Goal: Task Accomplishment & Management: Use online tool/utility

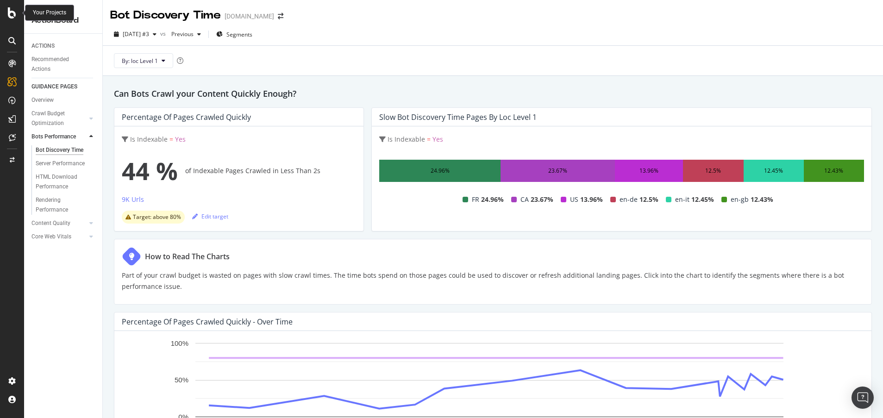
click at [13, 11] on icon at bounding box center [12, 12] width 8 height 11
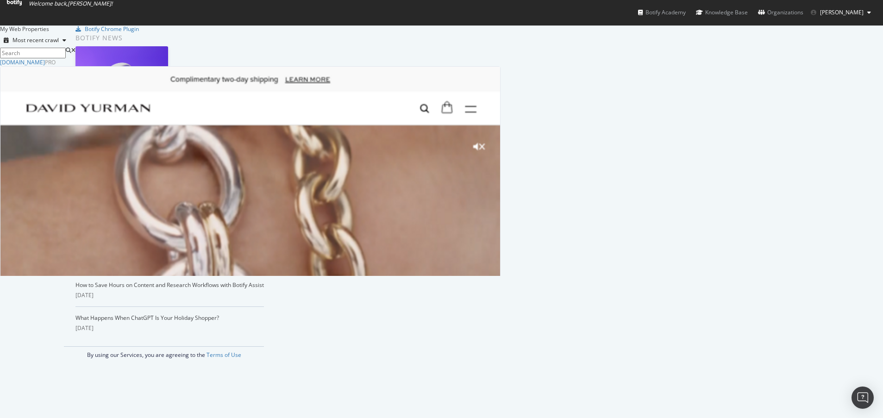
scroll to position [411, 869]
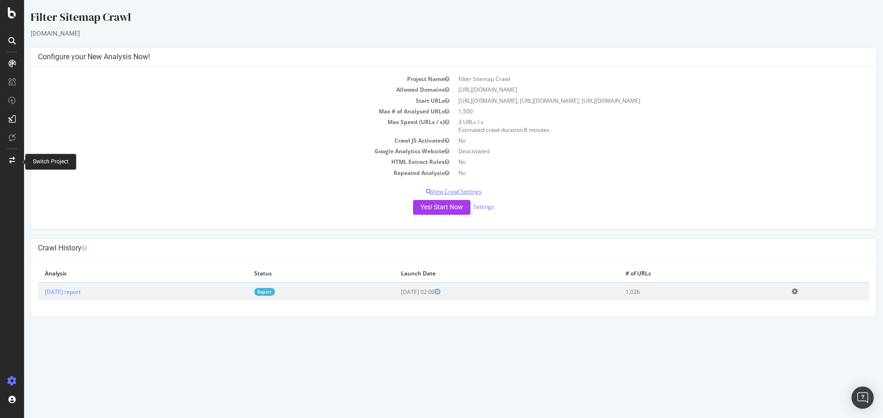
click at [481, 195] on p "View Crawl Settings" at bounding box center [453, 192] width 831 height 8
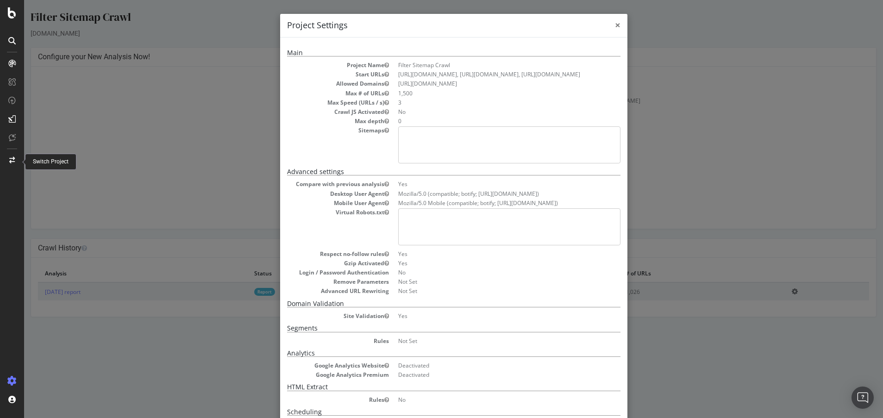
click at [615, 26] on span "×" at bounding box center [618, 25] width 6 height 13
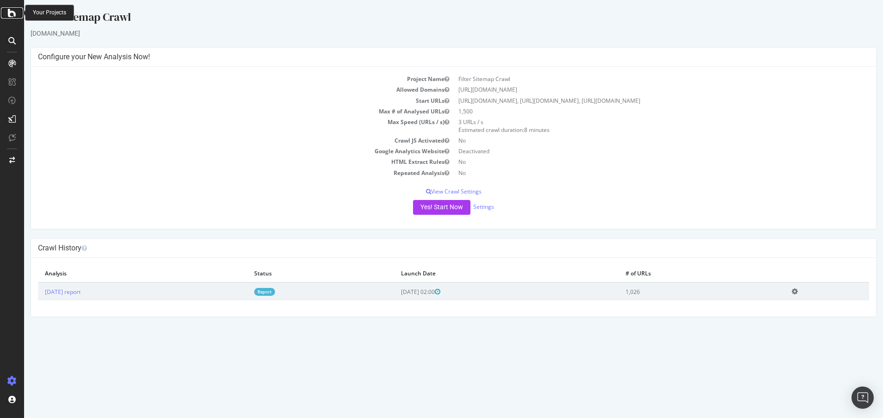
click at [11, 13] on icon at bounding box center [12, 12] width 8 height 11
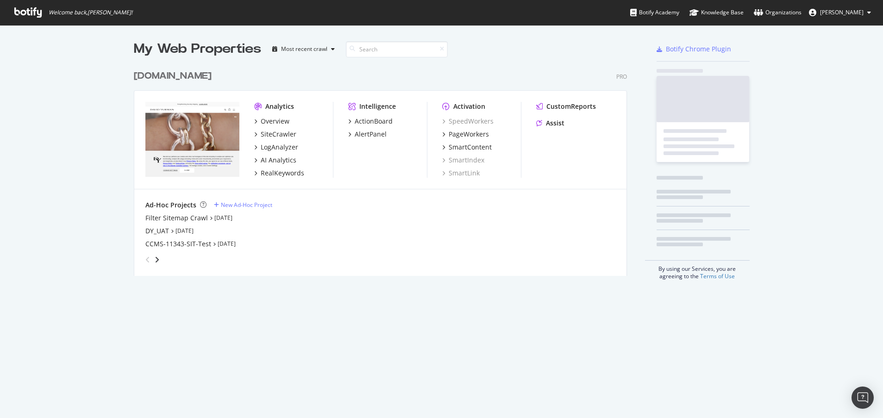
scroll to position [411, 869]
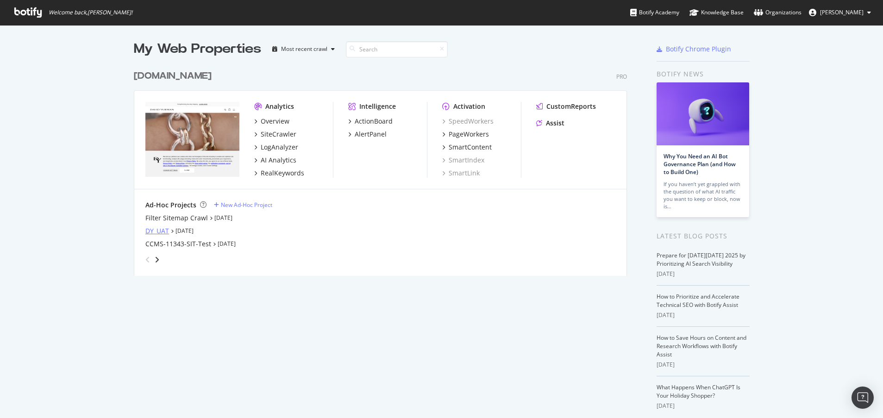
click at [151, 232] on div "DY_UAT" at bounding box center [157, 231] width 24 height 9
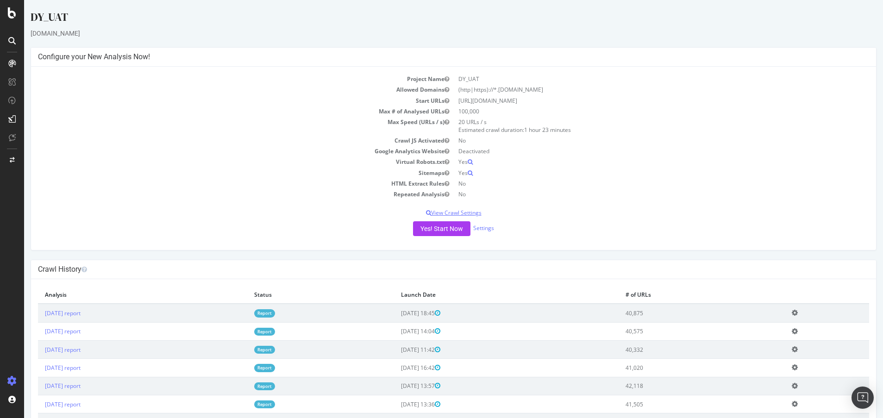
click at [476, 210] on p "View Crawl Settings" at bounding box center [453, 213] width 831 height 8
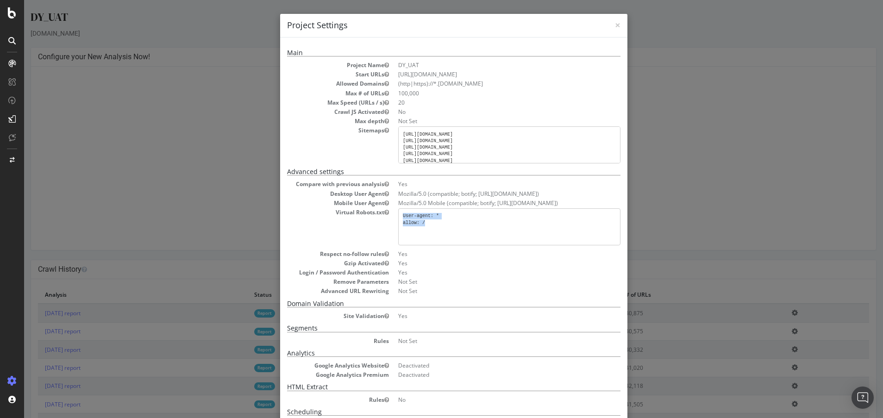
drag, startPoint x: 427, startPoint y: 223, endPoint x: 390, endPoint y: 212, distance: 37.9
click at [390, 212] on dl "Compare with previous analysis Yes Desktop User Agent Mozilla/5.0 (compatible; …" at bounding box center [454, 237] width 334 height 115
copy pre "User-agent: * allow: /"
drag, startPoint x: 399, startPoint y: 134, endPoint x: 628, endPoint y: 153, distance: 229.7
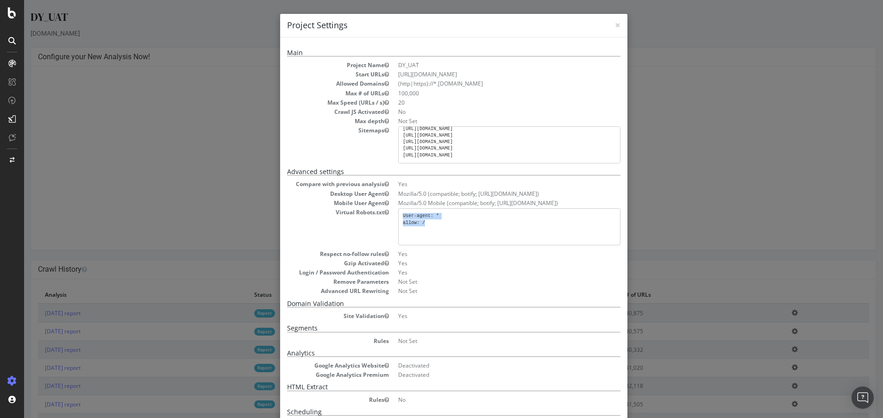
click at [628, 153] on div "× Close Project Settings Main Project Name DY_UAT Start URLs https://uat.davidy…" at bounding box center [453, 209] width 859 height 418
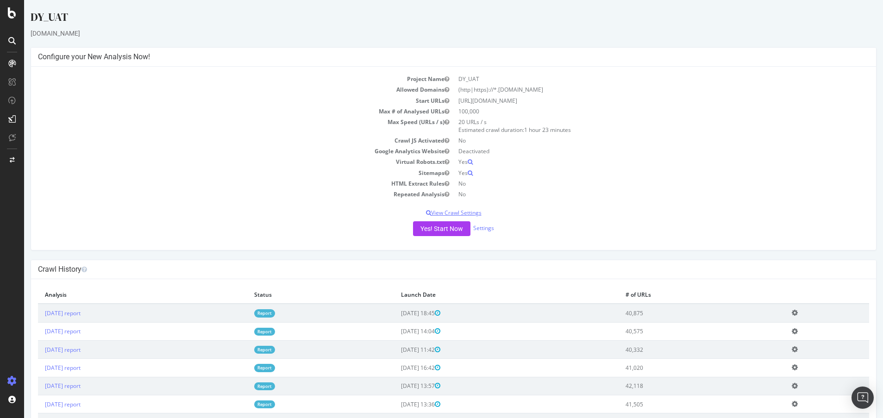
click at [472, 213] on p "View Crawl Settings" at bounding box center [453, 213] width 831 height 8
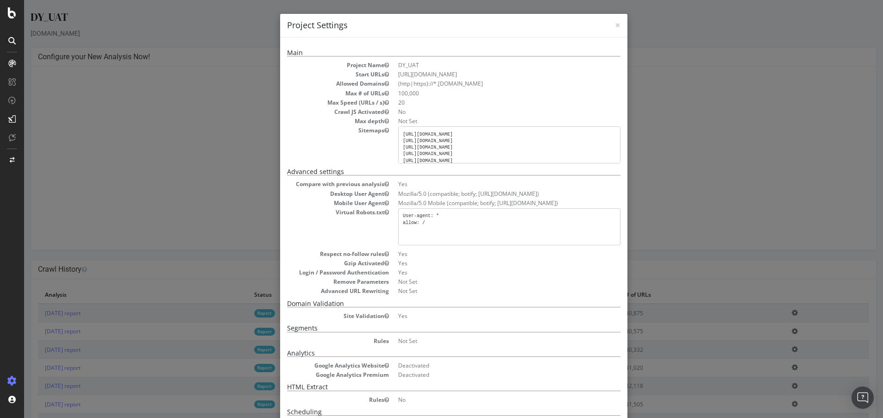
scroll to position [0, 0]
drag, startPoint x: 605, startPoint y: 148, endPoint x: 400, endPoint y: 135, distance: 204.7
click at [400, 135] on pre "https://uat.davidyurman.com/sitemap_index.xml https://uat.davidyurman.com/en-gb…" at bounding box center [509, 144] width 222 height 37
copy pre "https://uat.davidyurman.com/sitemap_index.xml https://uat.davidyurman.com/en-gb…"
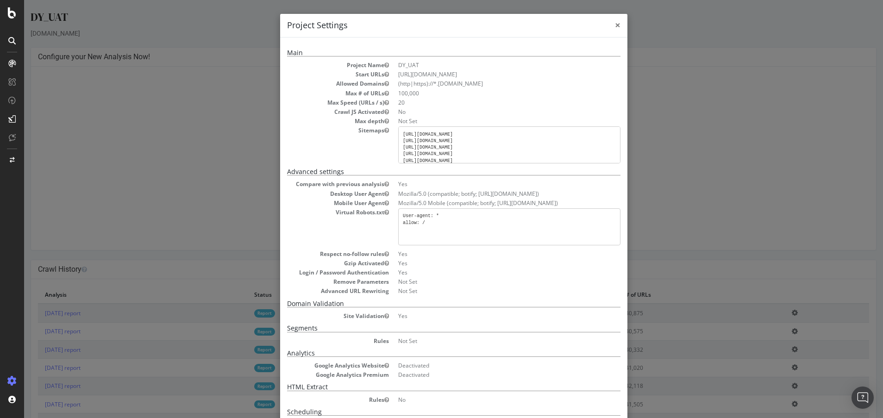
click at [615, 25] on span "×" at bounding box center [618, 25] width 6 height 13
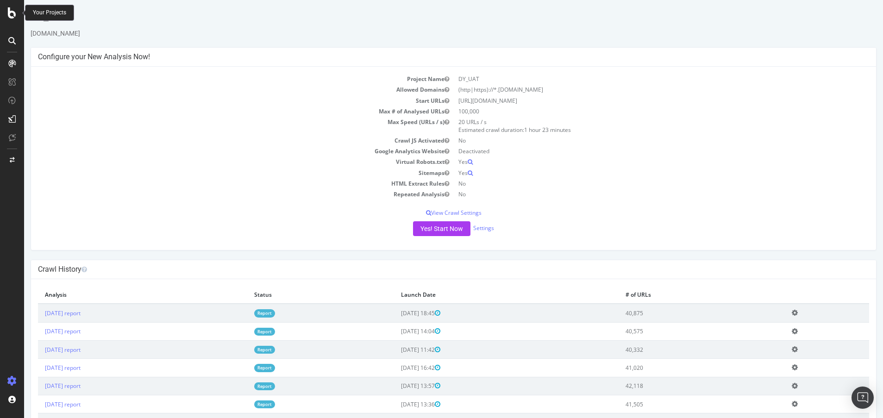
click at [13, 13] on icon at bounding box center [12, 12] width 8 height 11
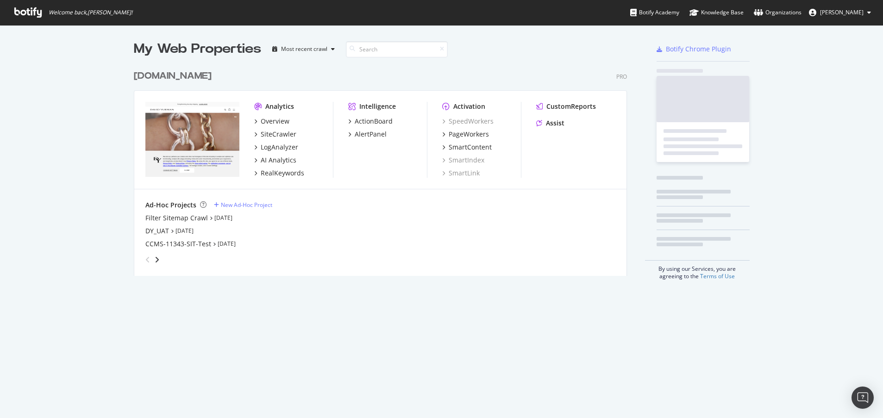
scroll to position [411, 869]
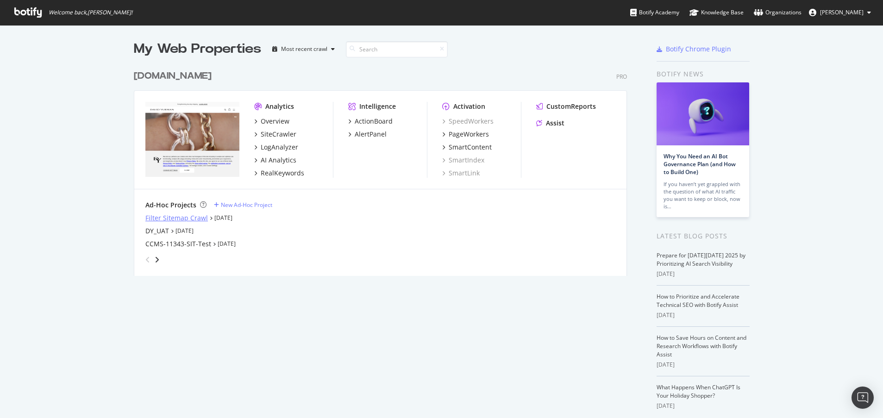
click at [168, 216] on div "Filter Sitemap Crawl" at bounding box center [176, 218] width 63 height 9
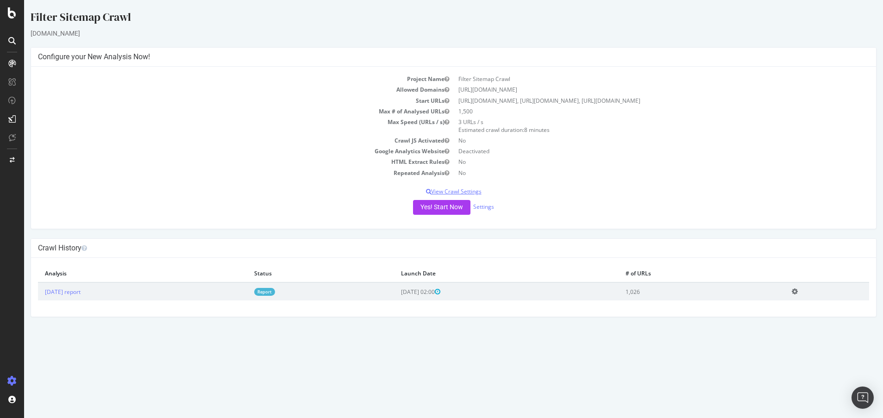
click at [472, 195] on p "View Crawl Settings" at bounding box center [453, 192] width 831 height 8
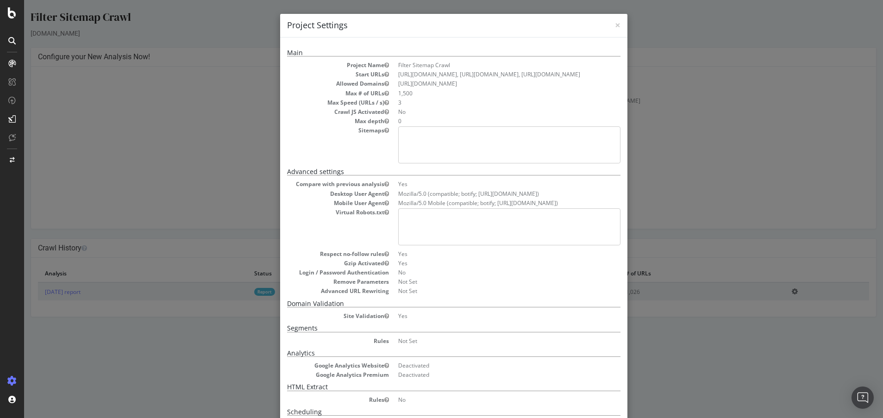
drag, startPoint x: 395, startPoint y: 74, endPoint x: 505, endPoint y: 88, distance: 110.7
click at [505, 78] on dd "https://www.davidyurman.com/sitemap-filters_sitemap.xml, https://www.davidyurma…" at bounding box center [509, 74] width 222 height 8
copy dd "https://www.davidyurman.com/sitemap-filters_sitemap.xml, https://www.davidyurma…"
click at [220, 69] on div "× Close Project Settings Main Project Name Filter Sitemap Crawl Start URLs http…" at bounding box center [453, 209] width 859 height 418
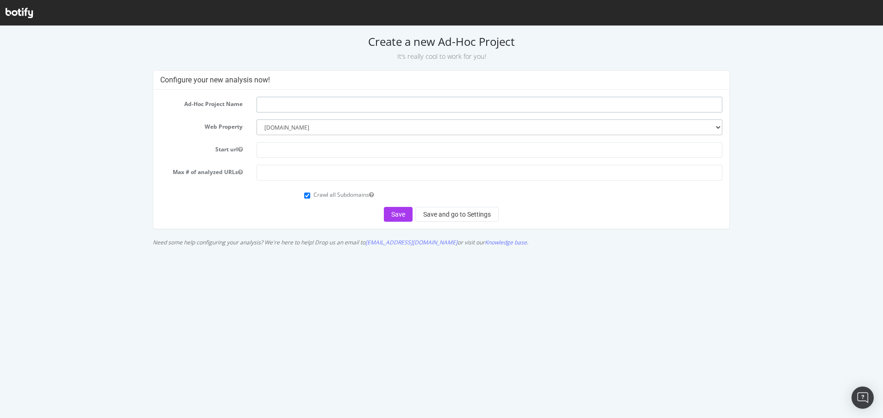
click at [285, 106] on input "text" at bounding box center [490, 105] width 466 height 16
click at [271, 104] on input "text" at bounding box center [490, 105] width 466 height 16
paste input "CCMS-11457"
type input "CCMS-11457-SIT-QA"
click at [286, 177] on input "number" at bounding box center [490, 173] width 466 height 16
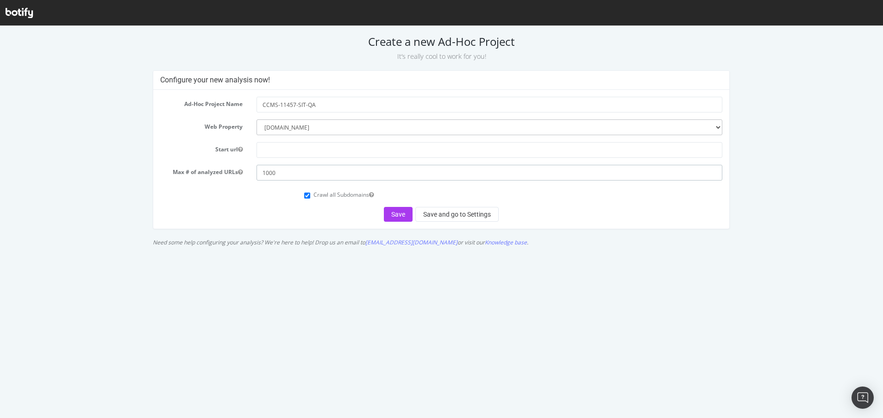
type input "1000"
click at [308, 195] on input "Crawl all Subdomains" at bounding box center [307, 196] width 6 height 6
checkbox input "false"
click at [300, 151] on input "text" at bounding box center [490, 150] width 466 height 16
paste input "https://www.davidyurman.com/"
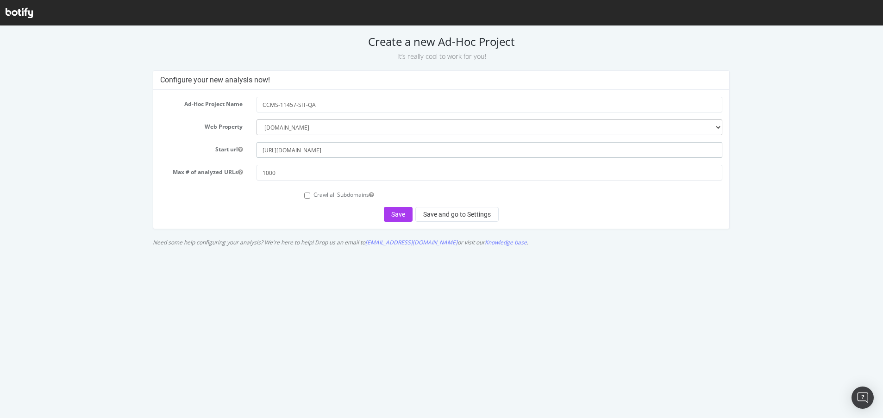
click at [287, 149] on input "https://www.davidyurman.com/" at bounding box center [490, 150] width 466 height 16
type input "https://sit.davidyurman.com/"
click at [463, 251] on html "Create a new Ad-Hoc Project It’s really cool to work for you! Configure your ne…" at bounding box center [441, 138] width 883 height 225
click at [454, 215] on button "Save and go to Settings" at bounding box center [457, 214] width 83 height 15
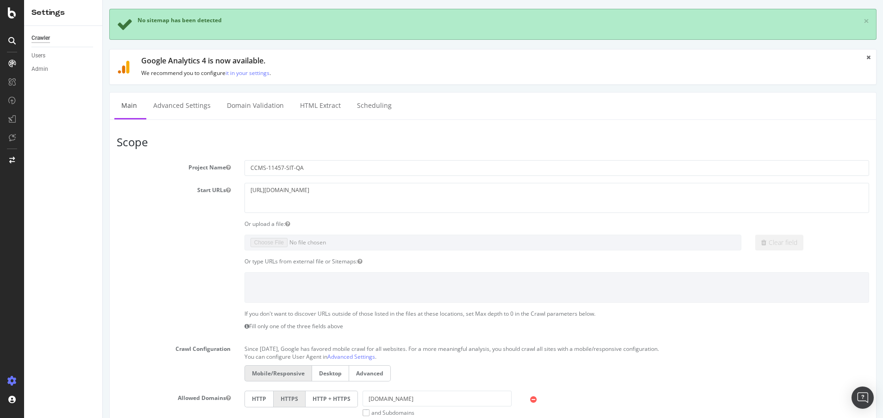
scroll to position [64, 0]
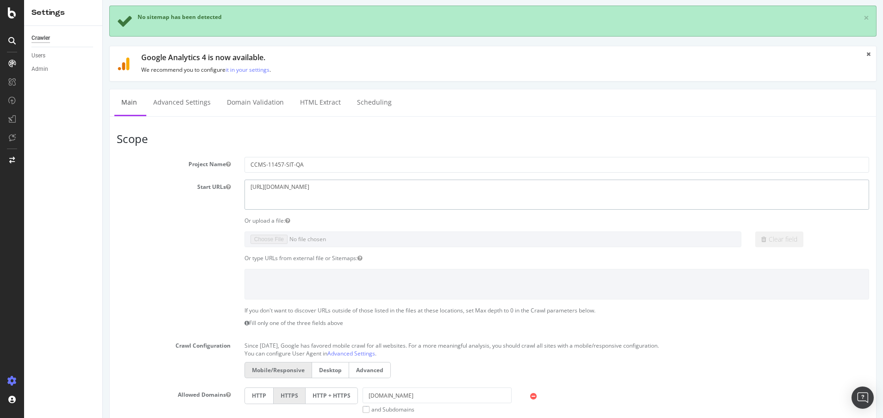
click at [346, 184] on textarea "[URL][DOMAIN_NAME]" at bounding box center [557, 195] width 625 height 30
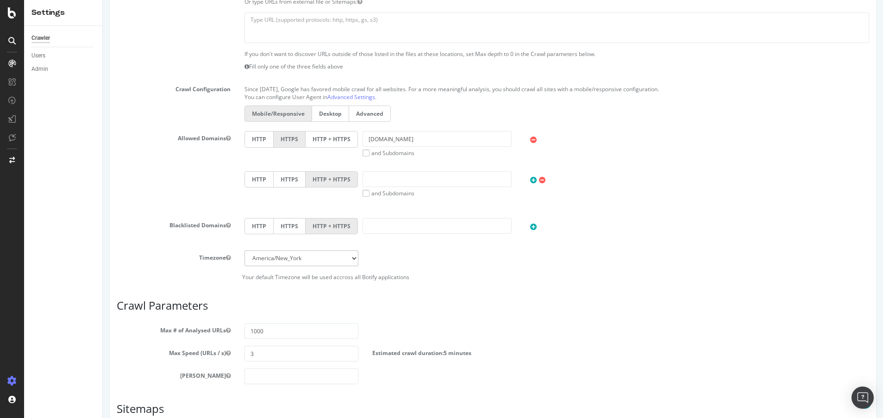
scroll to position [328, 0]
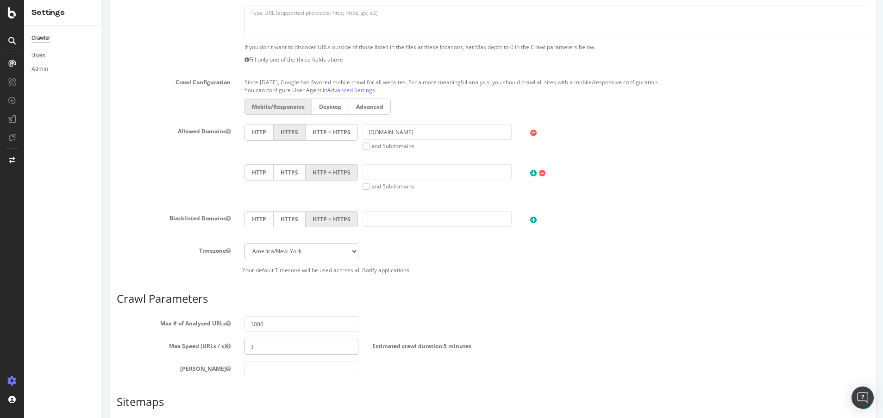
drag, startPoint x: 253, startPoint y: 348, endPoint x: 245, endPoint y: 348, distance: 8.8
click at [245, 348] on input "3" at bounding box center [302, 347] width 114 height 16
type input "4"
click at [535, 315] on article "Crawl Parameters Max # of Analysed URLs 1000 Max Speed (URLs / s) 4 Estimated c…" at bounding box center [493, 335] width 753 height 85
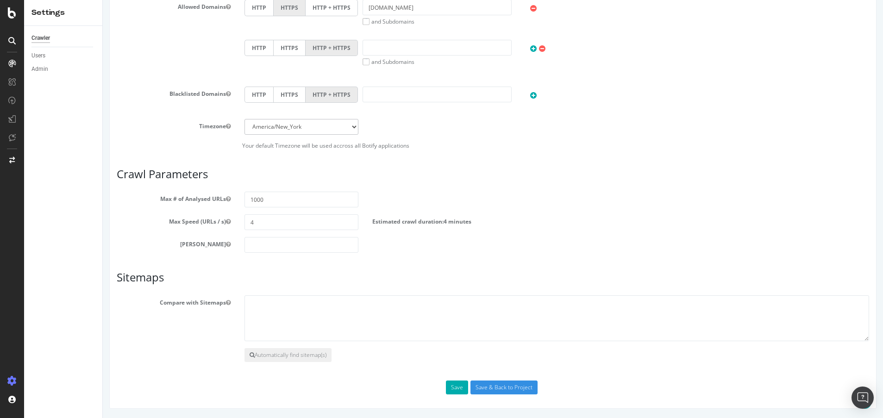
scroll to position [0, 0]
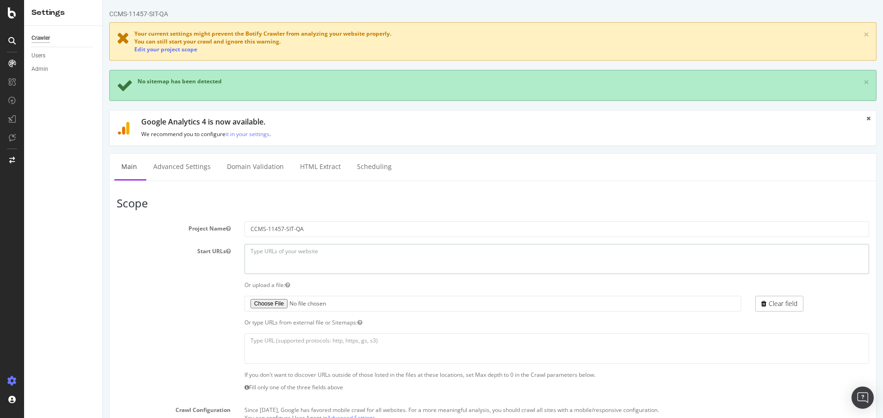
click at [273, 253] on textarea "https://sit.davidyurman.com/" at bounding box center [557, 259] width 625 height 30
click at [184, 170] on link "Advanced Settings" at bounding box center [181, 166] width 71 height 25
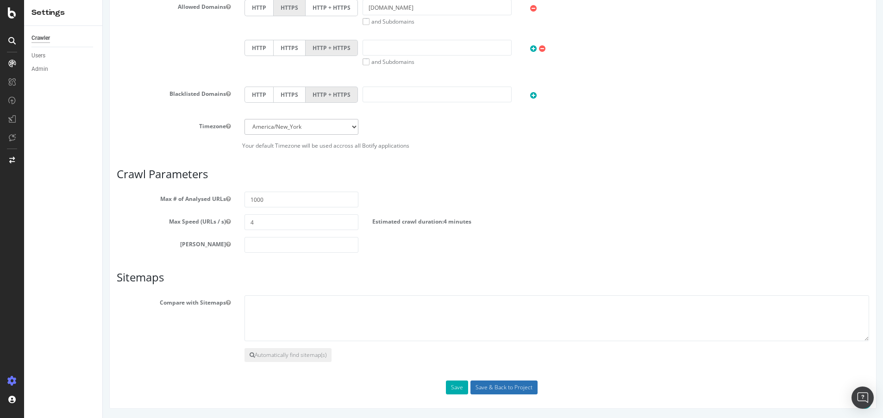
click at [531, 385] on input "Save & Back to Project" at bounding box center [504, 388] width 67 height 14
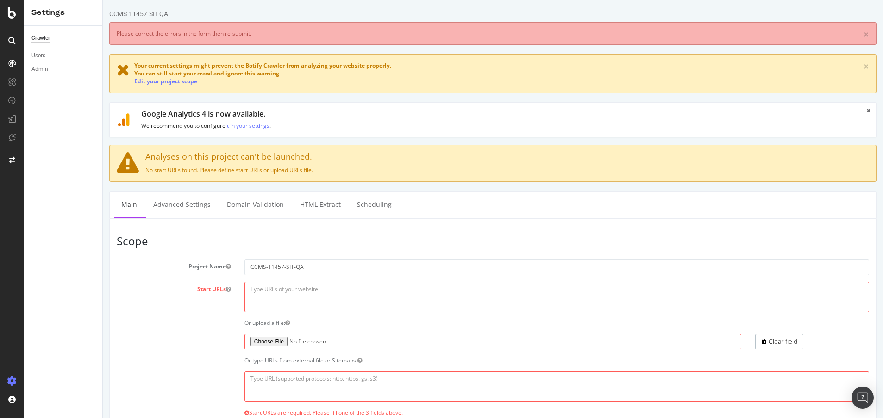
scroll to position [0, 0]
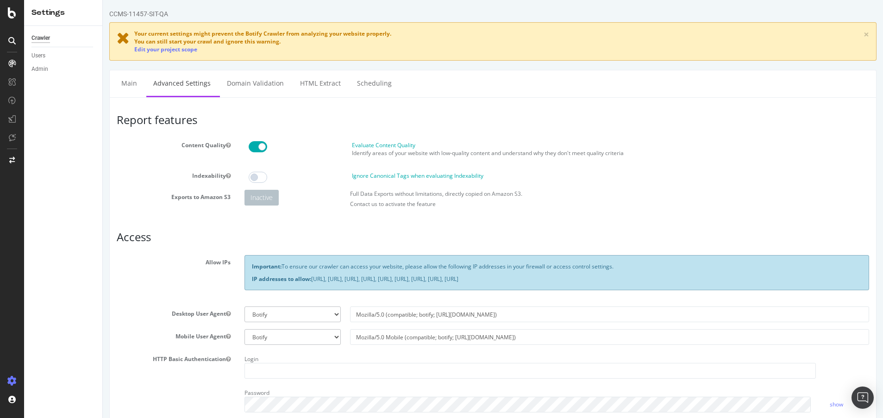
click at [259, 148] on span at bounding box center [258, 146] width 19 height 11
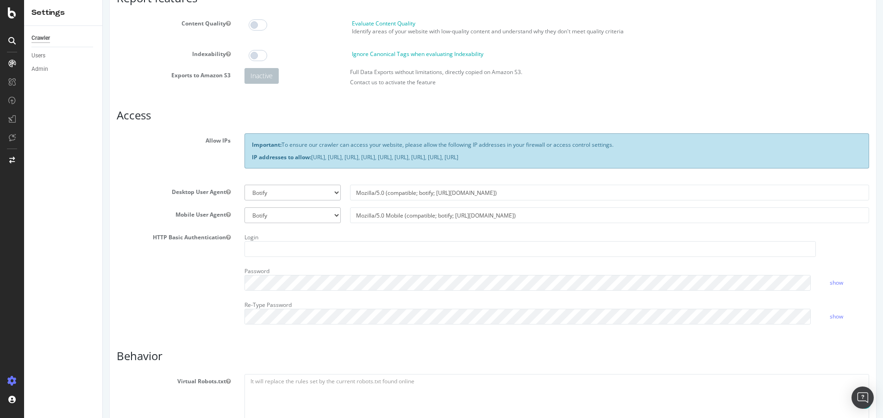
scroll to position [157, 0]
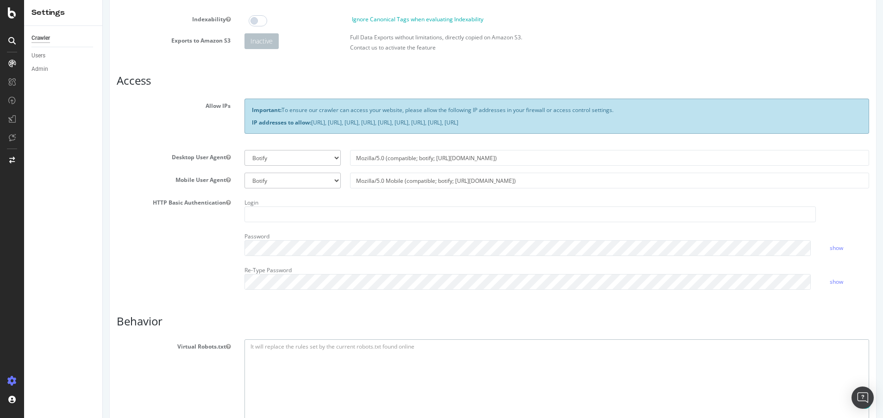
click at [252, 353] on textarea at bounding box center [557, 383] width 625 height 86
paste textarea "User-agent: * allow: /"
type textarea "User-agent: * allow: /"
click at [282, 214] on input "text" at bounding box center [531, 215] width 572 height 16
type input "dytest"
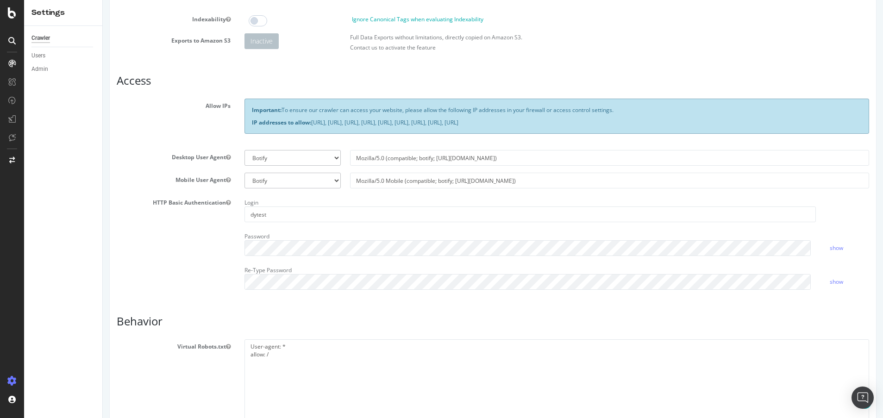
click at [256, 273] on label "Re-Type Password" at bounding box center [268, 268] width 47 height 11
click at [870, 200] on div "CCMS-11457-SIT-QA Your current settings might prevent the Botify Crawler from a…" at bounding box center [493, 272] width 781 height 839
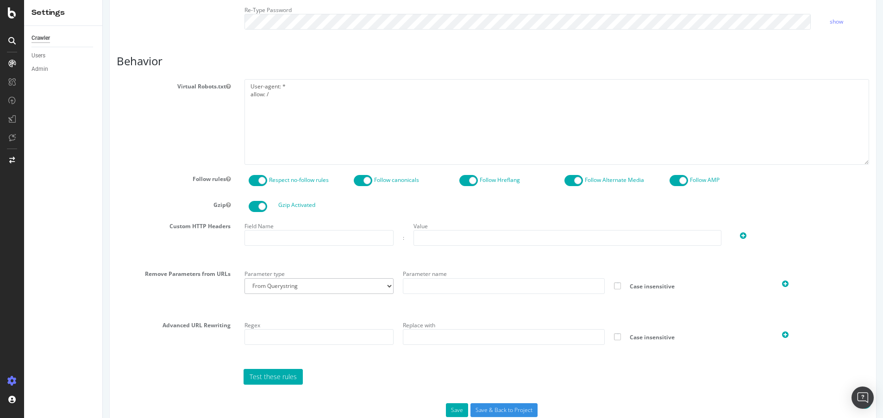
scroll to position [440, 0]
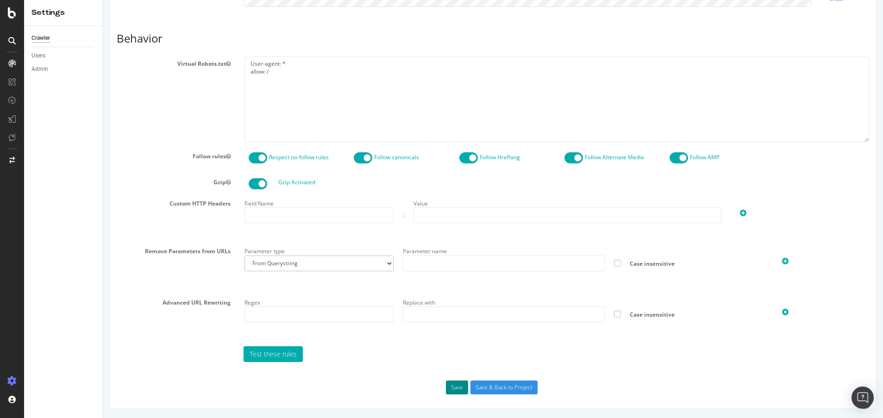
click at [456, 389] on button "Save" at bounding box center [457, 388] width 22 height 14
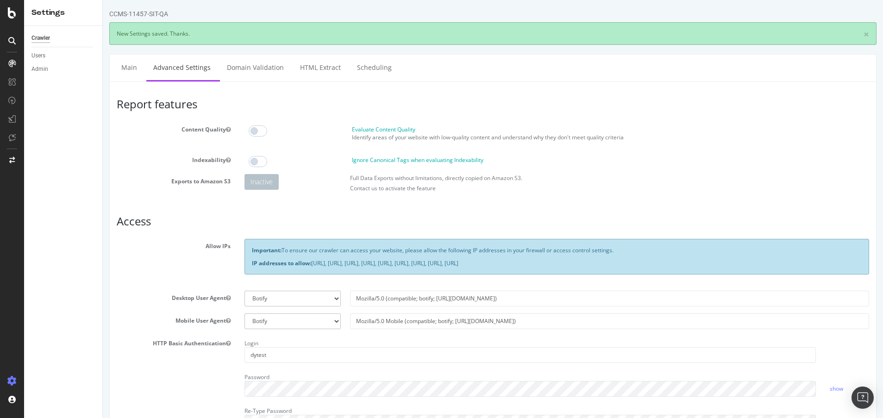
scroll to position [0, 0]
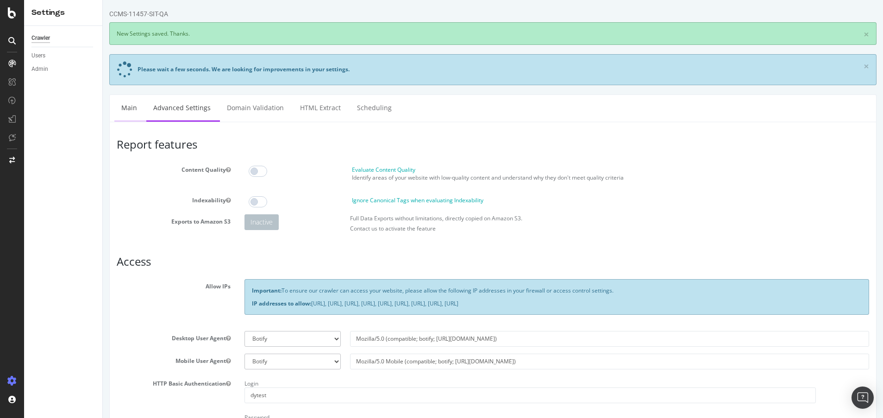
click at [128, 109] on link "Main" at bounding box center [129, 107] width 30 height 25
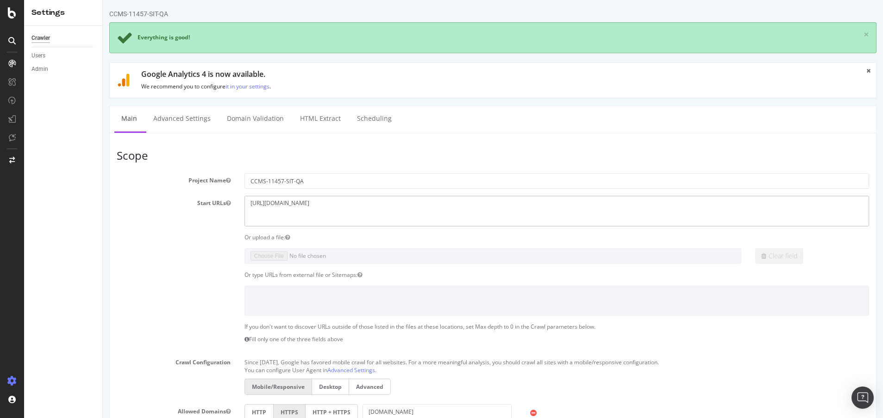
click at [312, 216] on textarea "https://sit.davidyurman.com/" at bounding box center [557, 211] width 625 height 30
click at [339, 206] on textarea "https://sit.davidyurman.com/" at bounding box center [557, 211] width 625 height 30
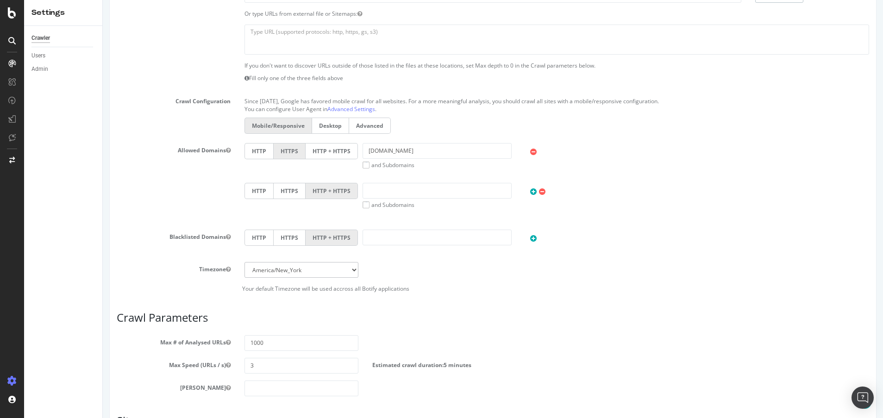
scroll to position [405, 0]
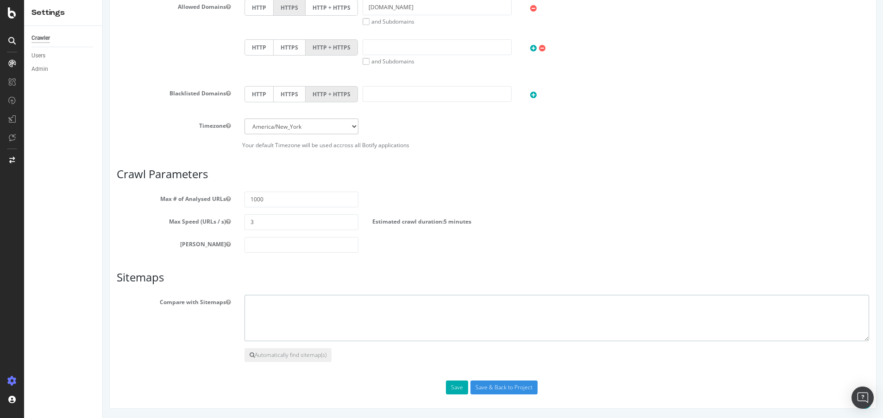
click at [277, 301] on textarea at bounding box center [557, 318] width 625 height 46
paste textarea "https://uat.davidyurman.com/sitemap_index.xml https://uat.davidyurman.com/en-gb…"
click at [272, 304] on textarea "https://uat.davidyurman.com/sitemap_index.xml https://uat.davidyurman.com/en-gb…" at bounding box center [557, 318] width 625 height 46
click at [397, 318] on textarea "https://sit.davidyurman.com/sitemap_index.xml https://sit.davidyurman.com/en-gb…" at bounding box center [557, 318] width 625 height 46
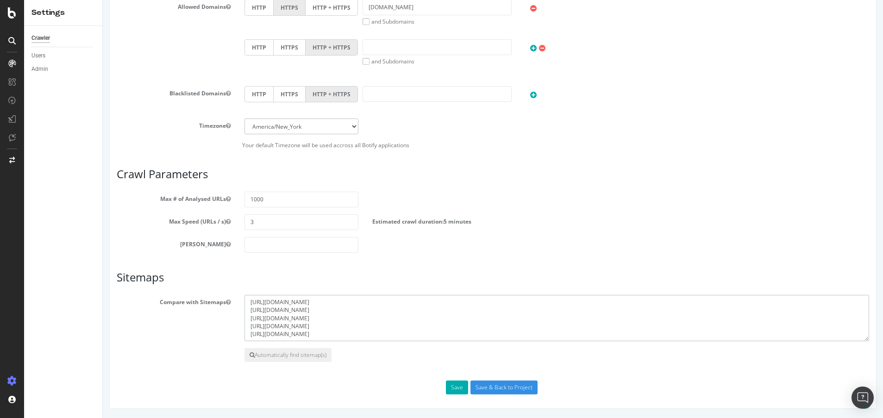
click at [397, 318] on textarea "https://sit.davidyurman.com/sitemap_index.xml https://sit.davidyurman.com/en-gb…" at bounding box center [557, 318] width 625 height 46
click at [273, 320] on textarea "https://sit.davidyurman.com/sitemap_index.xml https://sit.davidyurman.com/en-gb…" at bounding box center [557, 318] width 625 height 46
click at [481, 326] on textarea "https://sit.davidyurman.com/sitemap_index.xml https://sit.davidyurman.com/en-gb…" at bounding box center [557, 318] width 625 height 46
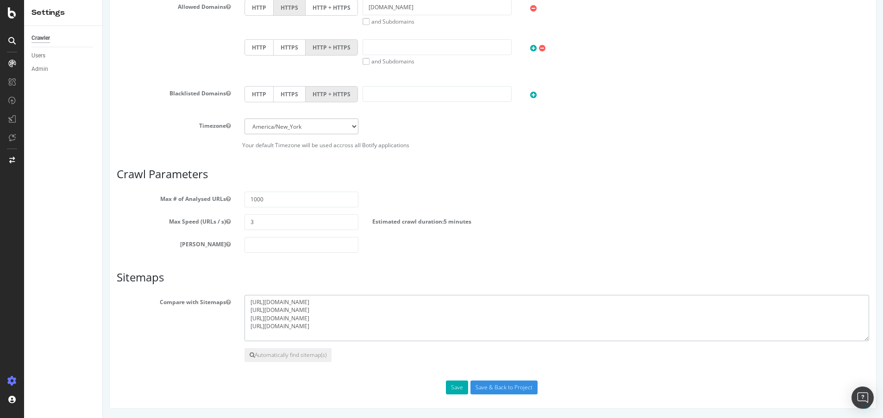
click at [481, 326] on textarea "https://sit.davidyurman.com/sitemap_index.xml https://sit.davidyurman.com/en-gb…" at bounding box center [557, 318] width 625 height 46
type textarea "https://sit.davidyurman.com/sitemap_index.xml https://sit.davidyurman.com/en-gb…"
click at [339, 246] on input "number" at bounding box center [302, 245] width 114 height 16
type input "0"
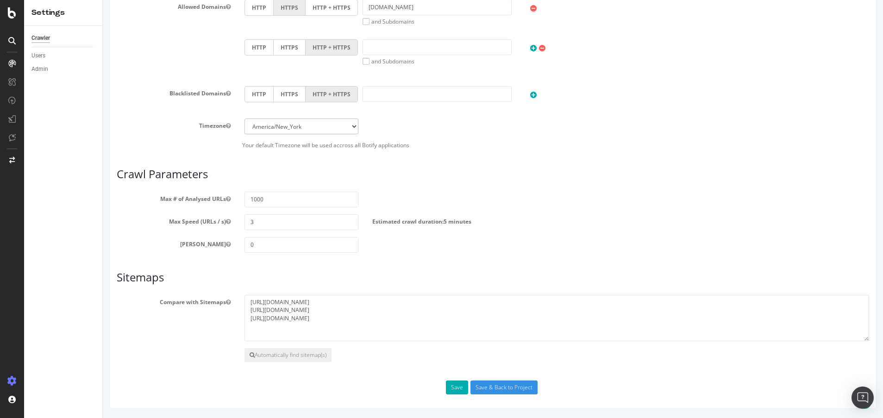
click at [636, 193] on div "Max # of Analysed URLs 1000" at bounding box center [493, 200] width 767 height 16
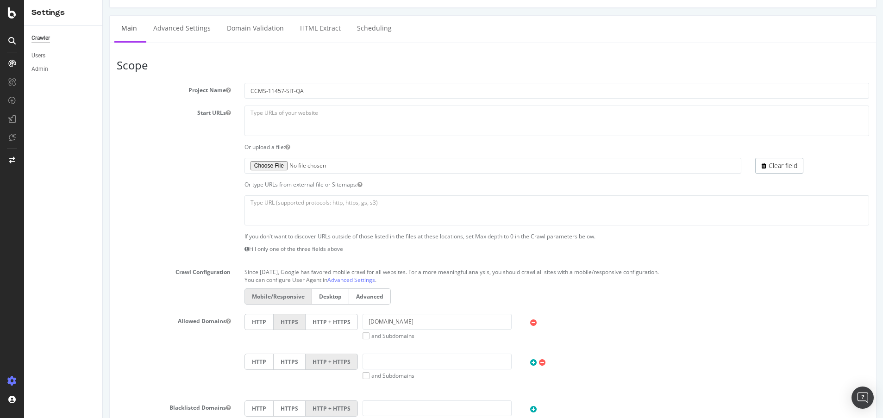
scroll to position [82, 0]
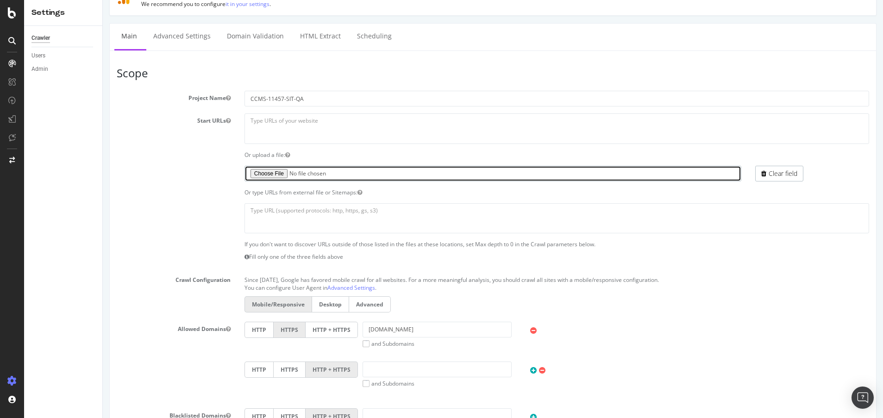
click at [278, 171] on input "file" at bounding box center [493, 174] width 497 height 16
type input "C:\fakepath\SIT-QA-CCMS-11457.txt"
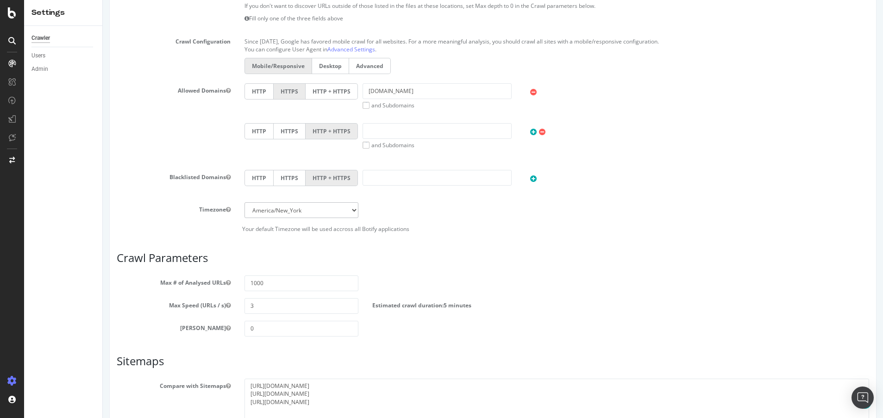
scroll to position [405, 0]
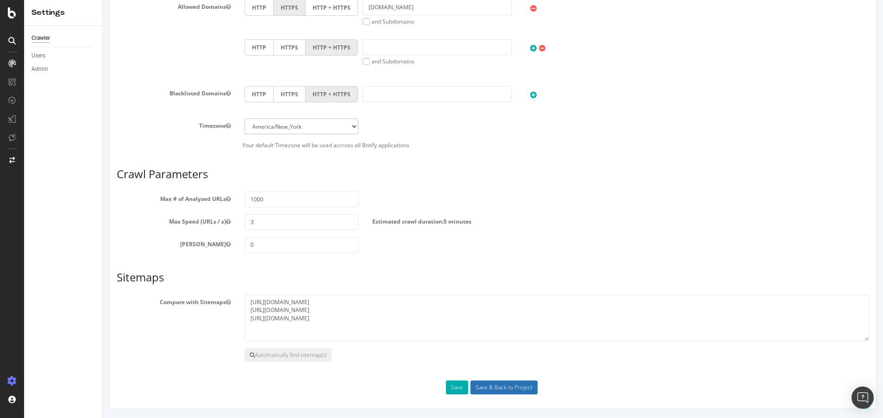
click at [498, 388] on input "Save & Back to Project" at bounding box center [504, 388] width 67 height 14
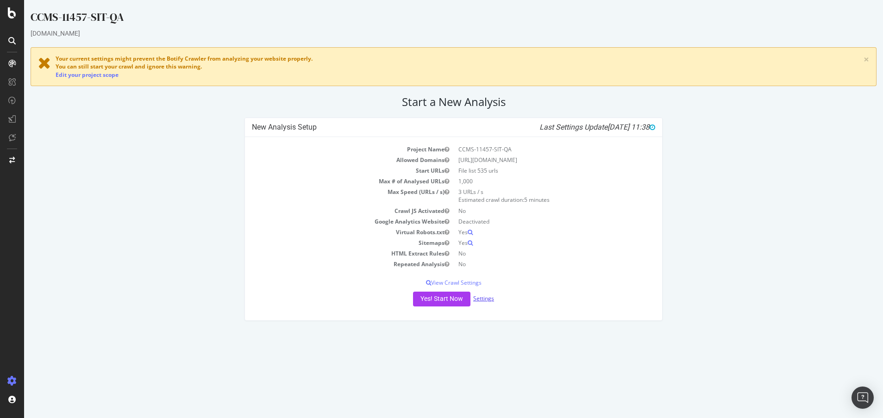
click at [482, 299] on link "Settings" at bounding box center [483, 299] width 21 height 8
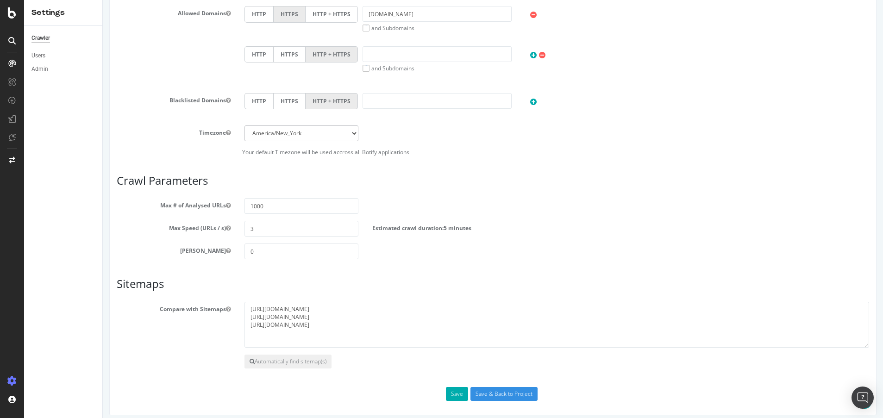
scroll to position [412, 0]
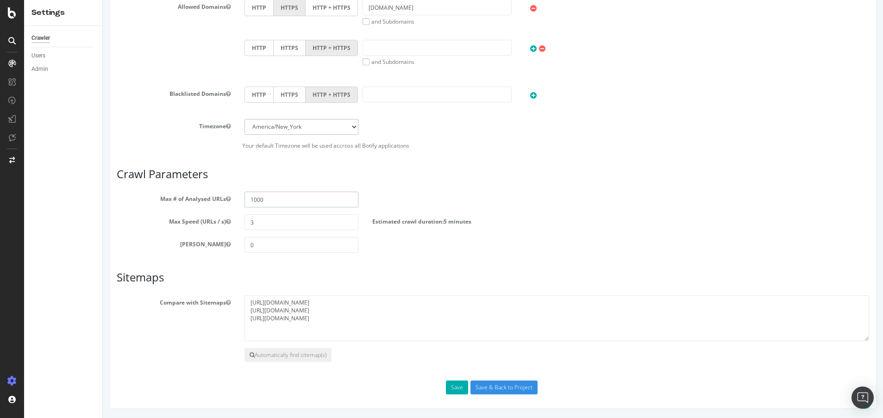
click at [252, 199] on input "1000" at bounding box center [302, 200] width 114 height 16
type input "5000"
click at [520, 390] on input "Save & Back to Project" at bounding box center [504, 388] width 67 height 14
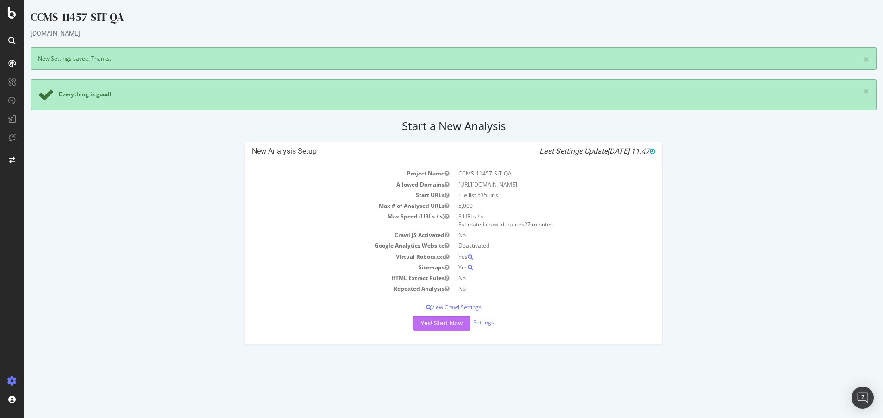
click at [447, 324] on button "Yes! Start Now" at bounding box center [441, 323] width 57 height 15
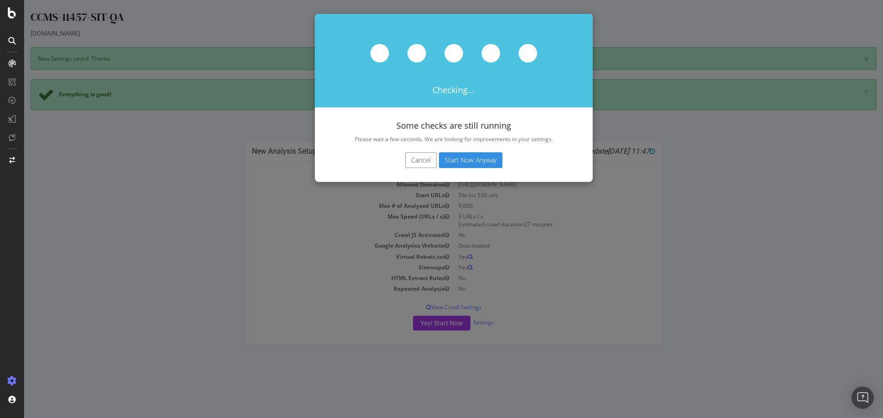
click at [472, 161] on button "Start Now Anyway" at bounding box center [470, 160] width 63 height 16
